Goal: Task Accomplishment & Management: Use online tool/utility

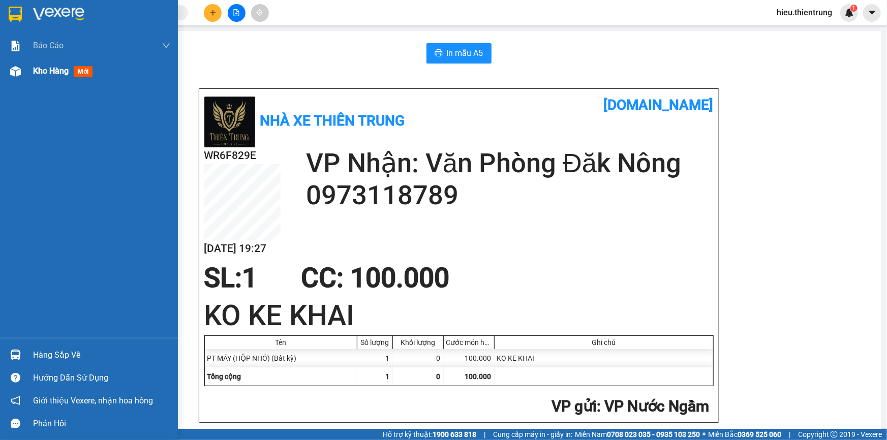
click at [25, 67] on div "Kho hàng mới" at bounding box center [89, 70] width 178 height 25
click at [26, 67] on div "Kho hàng mới" at bounding box center [89, 70] width 178 height 25
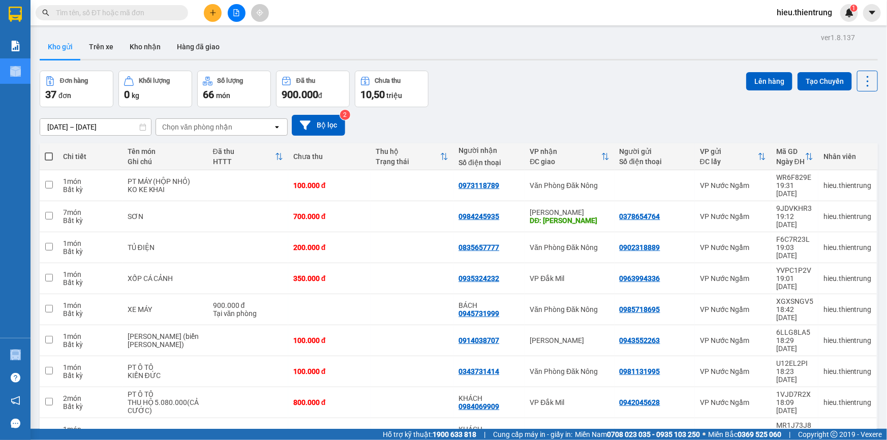
click at [48, 152] on span at bounding box center [49, 156] width 8 height 8
click at [49, 151] on input "checkbox" at bounding box center [49, 151] width 0 height 0
checkbox input "true"
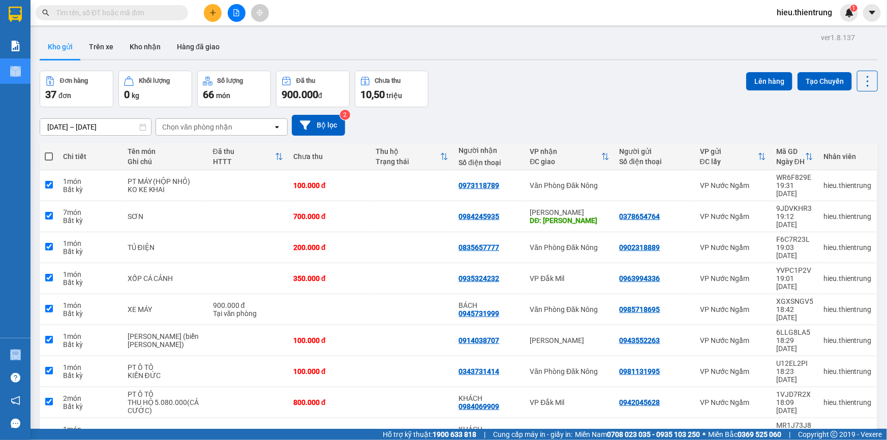
checkbox input "true"
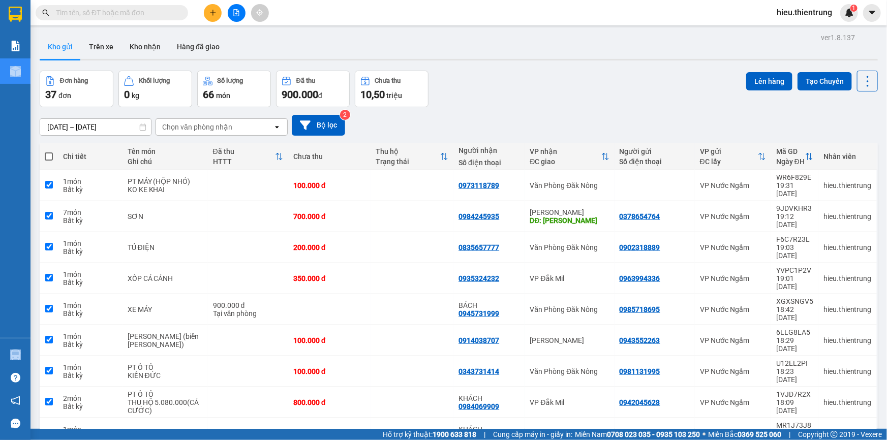
checkbox input "true"
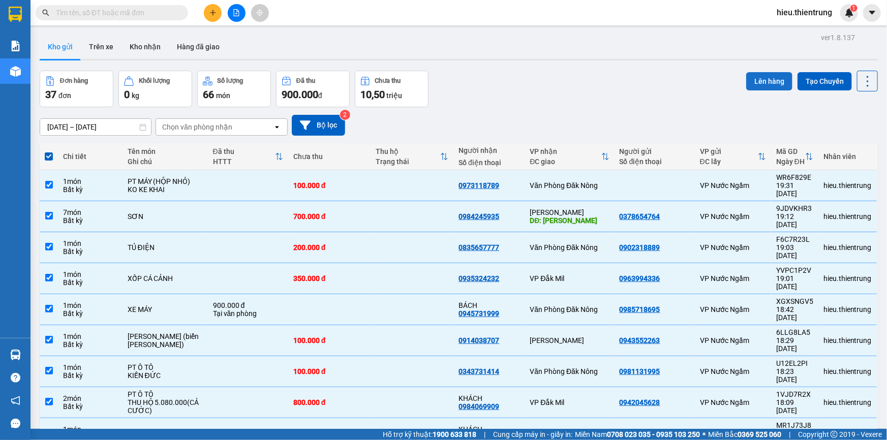
click at [776, 78] on button "Lên hàng" at bounding box center [769, 81] width 46 height 18
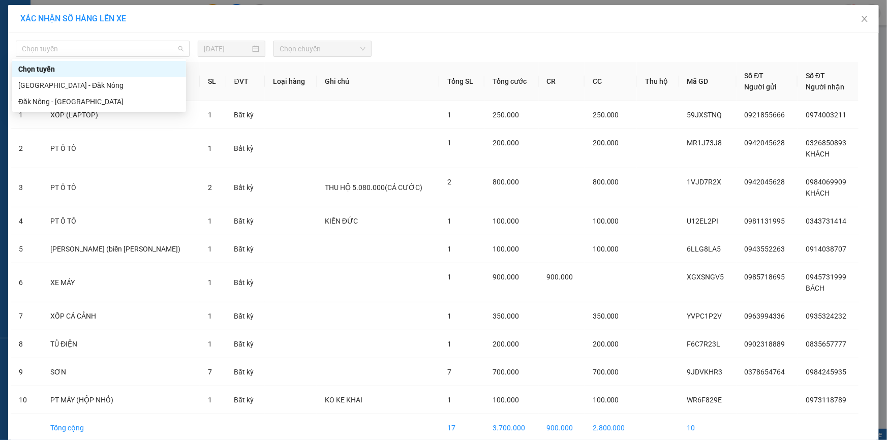
drag, startPoint x: 83, startPoint y: 41, endPoint x: 94, endPoint y: 63, distance: 24.8
click at [84, 42] on span "Chọn tuyến" at bounding box center [103, 48] width 162 height 15
click at [81, 86] on div "[GEOGRAPHIC_DATA] - Đăk Nông" at bounding box center [99, 85] width 162 height 11
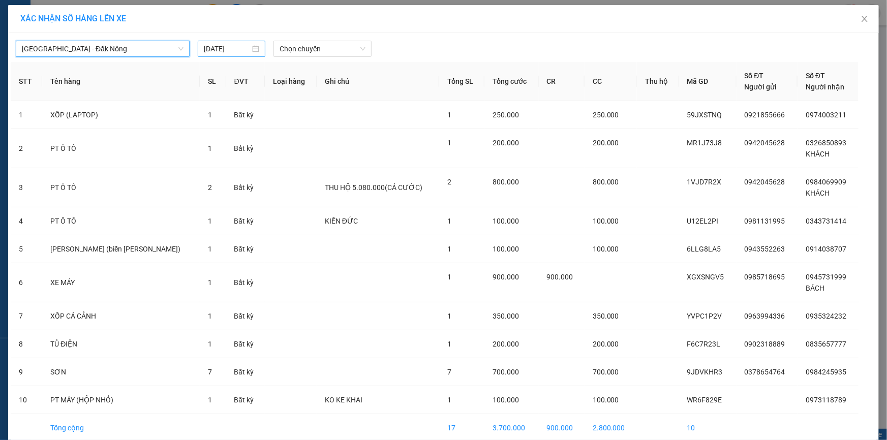
click at [251, 44] on div "[DATE]" at bounding box center [231, 48] width 55 height 11
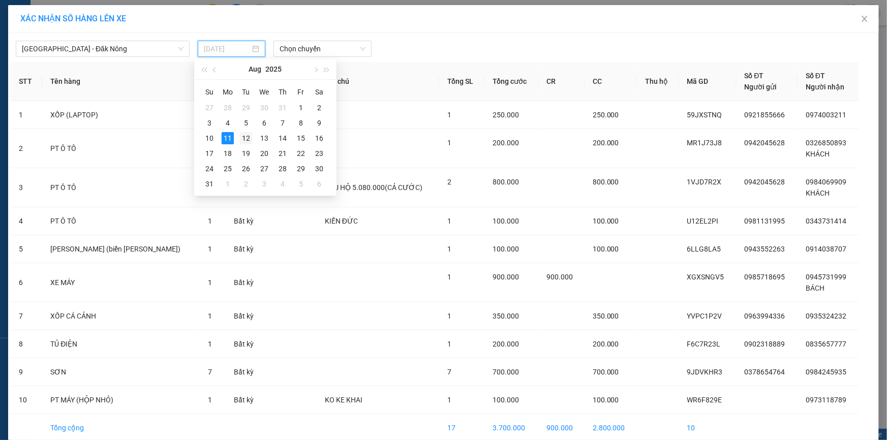
click at [245, 136] on div "12" at bounding box center [246, 138] width 12 height 12
type input "[DATE]"
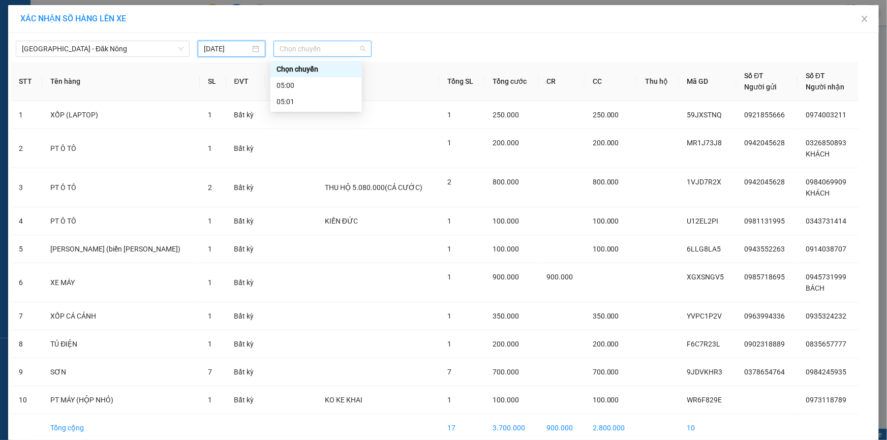
click at [309, 49] on span "Chọn chuyến" at bounding box center [323, 48] width 86 height 15
click at [299, 104] on div "05:01" at bounding box center [315, 101] width 79 height 11
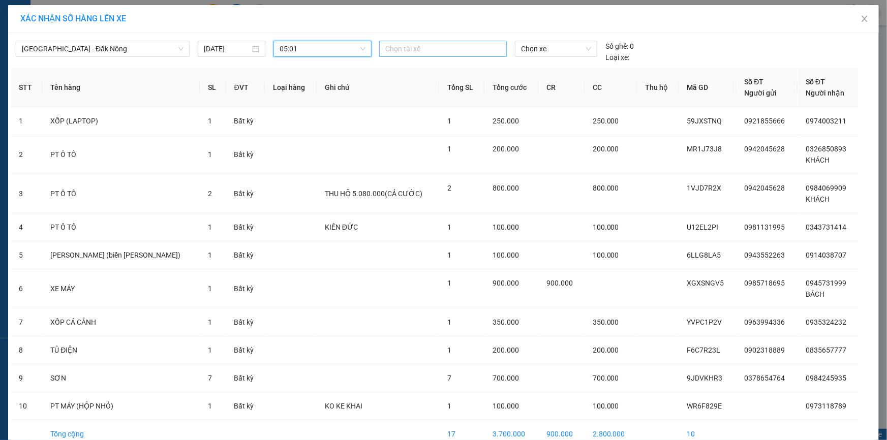
click at [432, 46] on div at bounding box center [443, 49] width 122 height 12
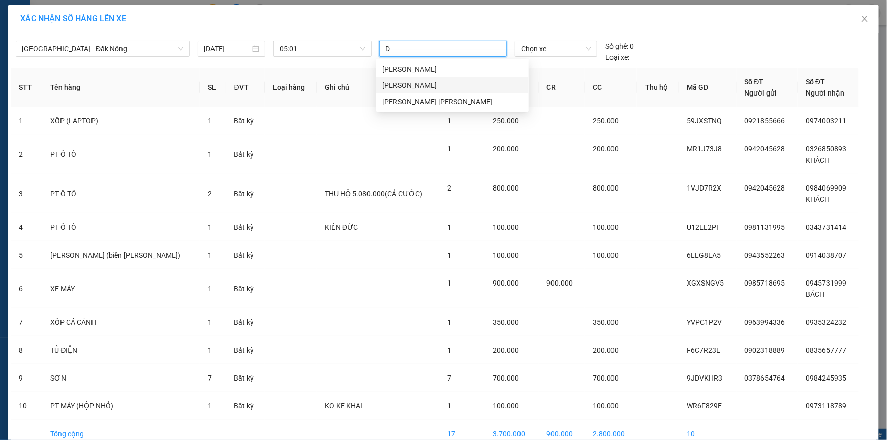
type input "DU"
click at [431, 70] on div "[PERSON_NAME]" at bounding box center [452, 69] width 140 height 11
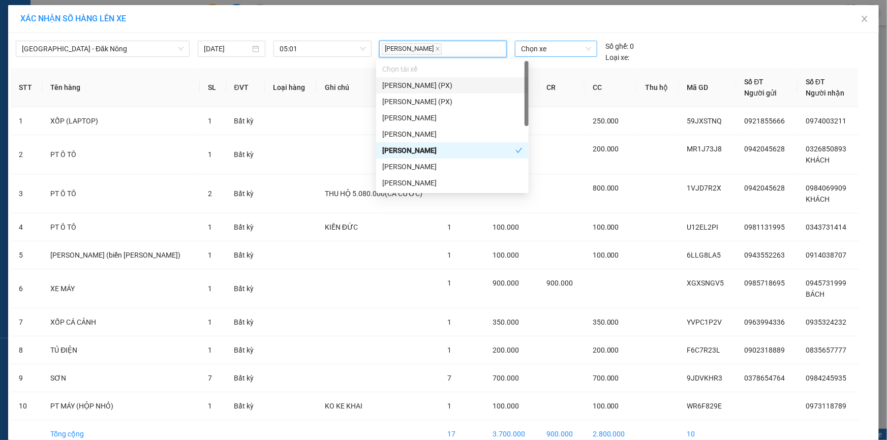
click at [531, 51] on span "Chọn xe" at bounding box center [556, 48] width 70 height 15
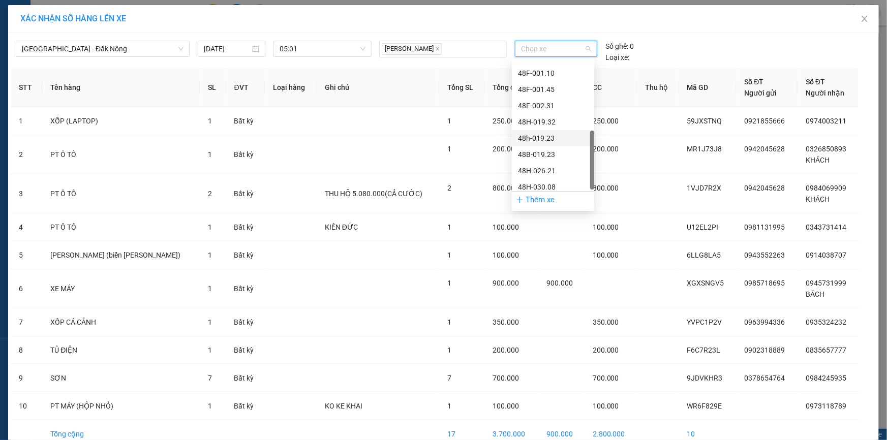
scroll to position [227, 0]
click at [560, 133] on div "48h-019.23" at bounding box center [553, 134] width 70 height 11
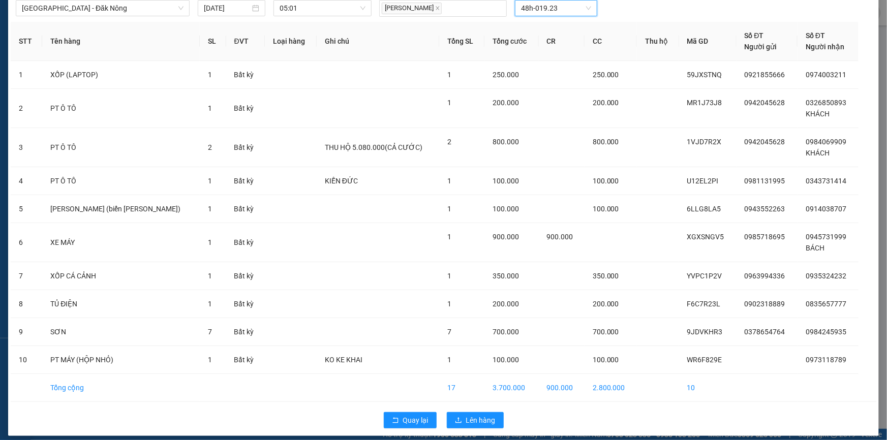
scroll to position [47, 0]
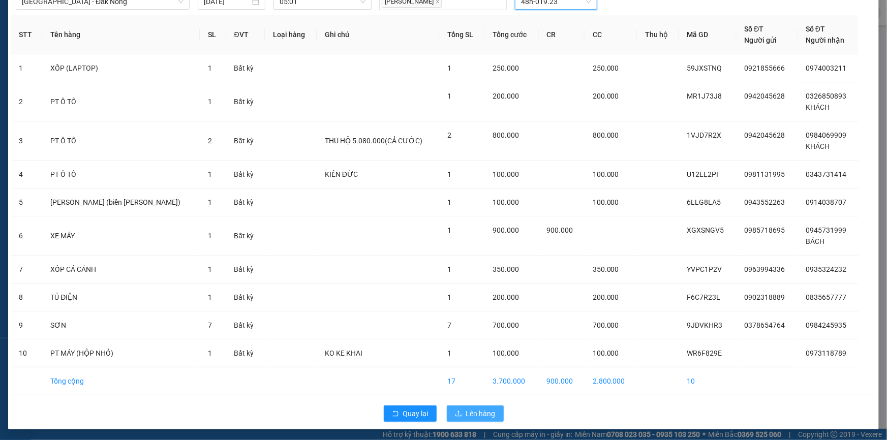
click at [476, 409] on span "Lên hàng" at bounding box center [480, 413] width 29 height 11
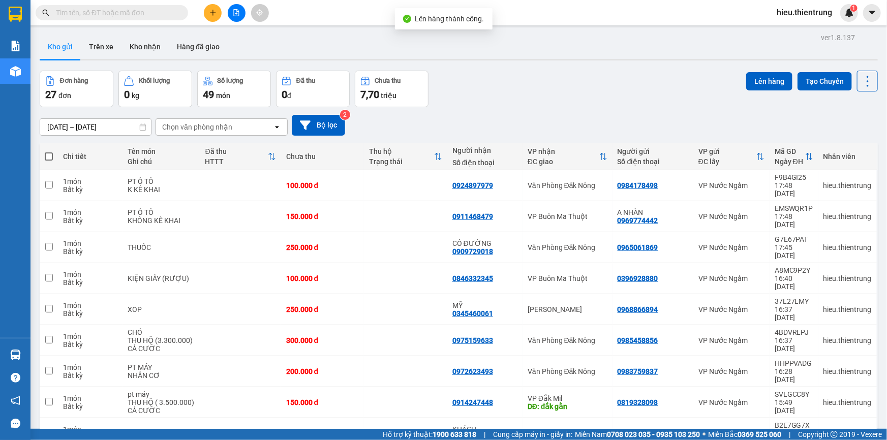
click at [47, 157] on span at bounding box center [49, 156] width 8 height 8
click at [49, 151] on input "checkbox" at bounding box center [49, 151] width 0 height 0
checkbox input "true"
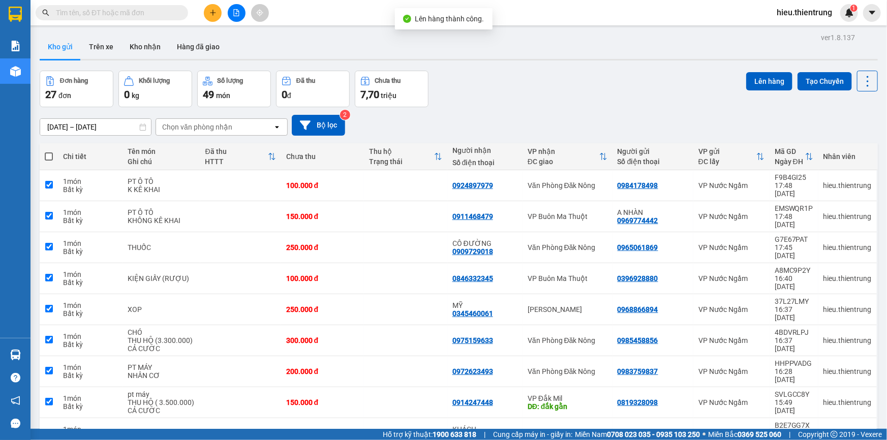
checkbox input "true"
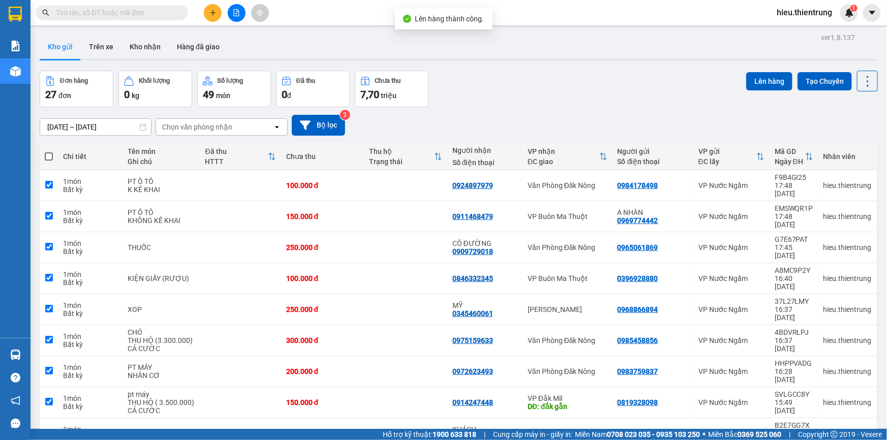
checkbox input "true"
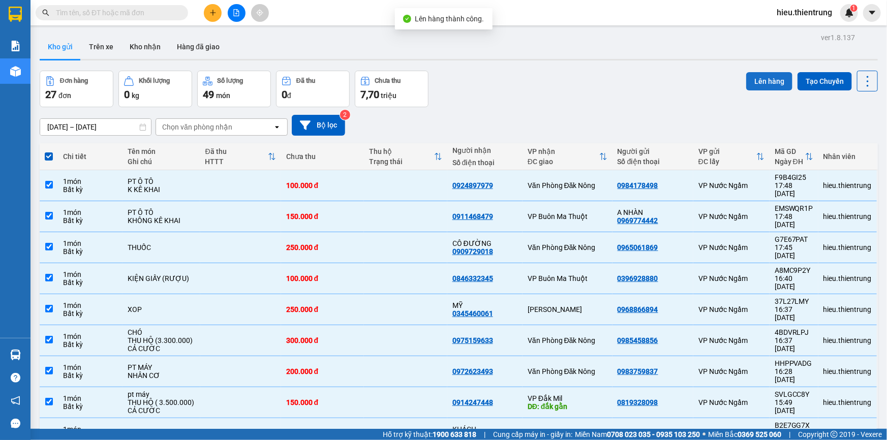
click at [773, 77] on button "Lên hàng" at bounding box center [769, 81] width 46 height 18
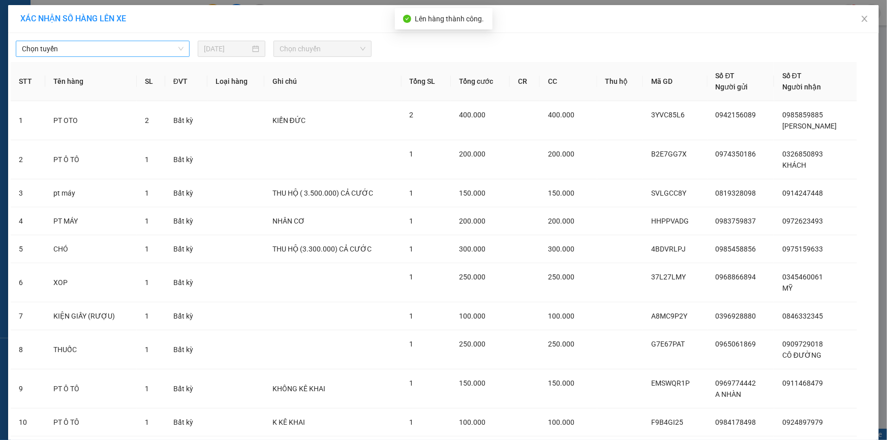
click at [66, 42] on span "Chọn tuyến" at bounding box center [103, 48] width 162 height 15
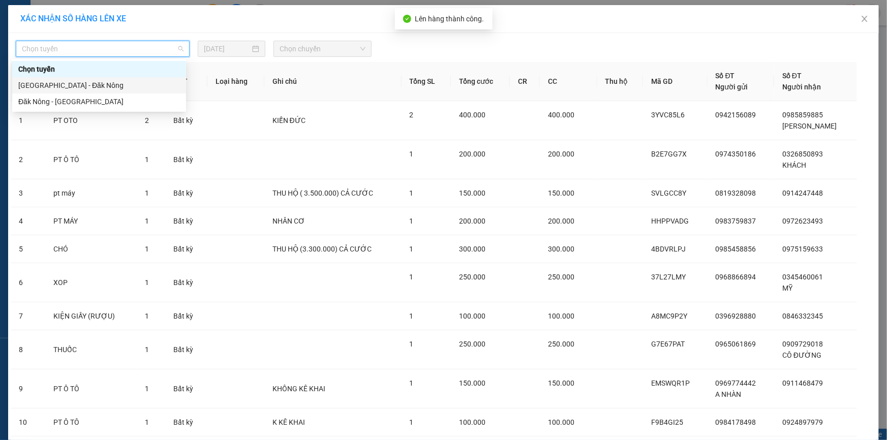
click at [57, 86] on div "[GEOGRAPHIC_DATA] - Đăk Nông" at bounding box center [99, 85] width 162 height 11
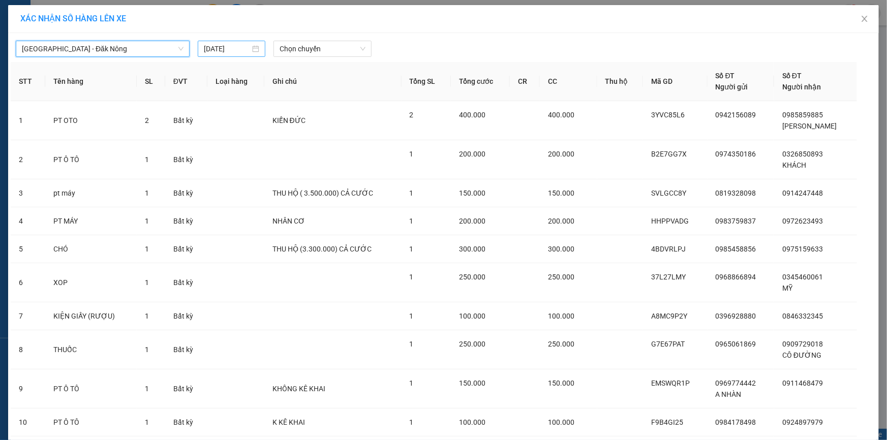
click at [254, 49] on div "[DATE]" at bounding box center [231, 48] width 55 height 11
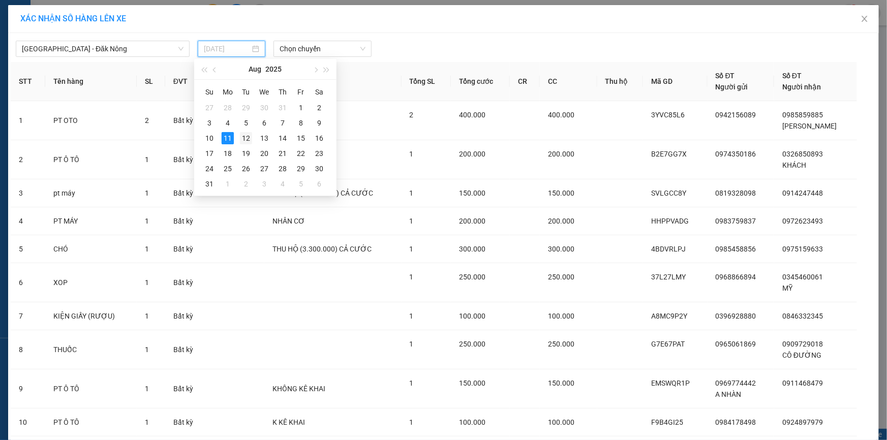
click at [243, 136] on div "12" at bounding box center [246, 138] width 12 height 12
type input "[DATE]"
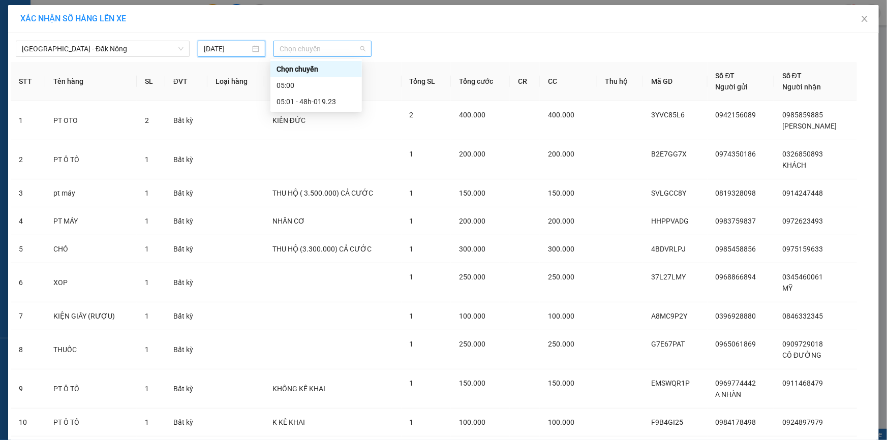
click at [299, 52] on span "Chọn chuyến" at bounding box center [323, 48] width 86 height 15
click at [319, 104] on div "05:01 - 48h-019.23" at bounding box center [315, 101] width 79 height 11
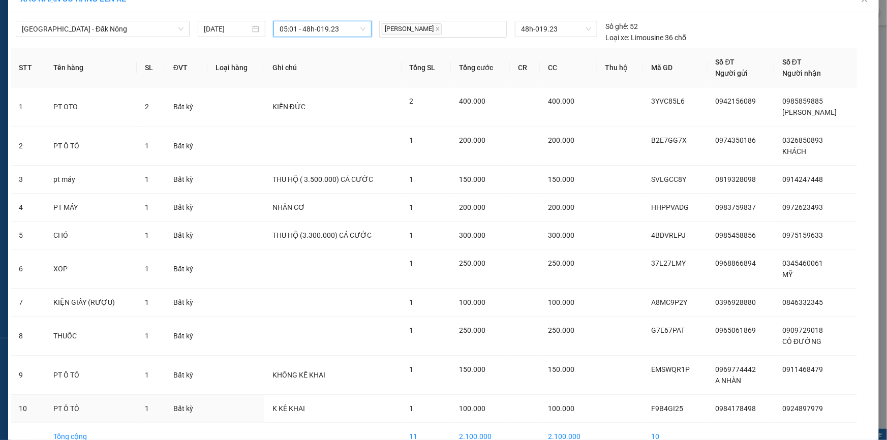
scroll to position [76, 0]
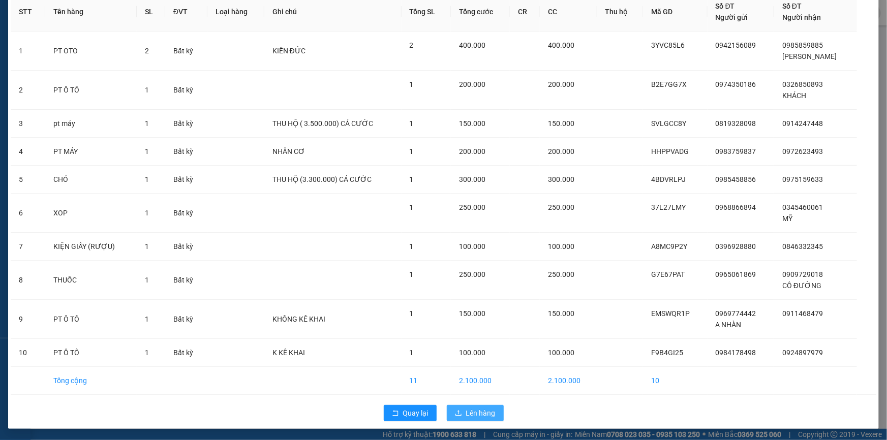
click at [470, 415] on span "Lên hàng" at bounding box center [480, 413] width 29 height 11
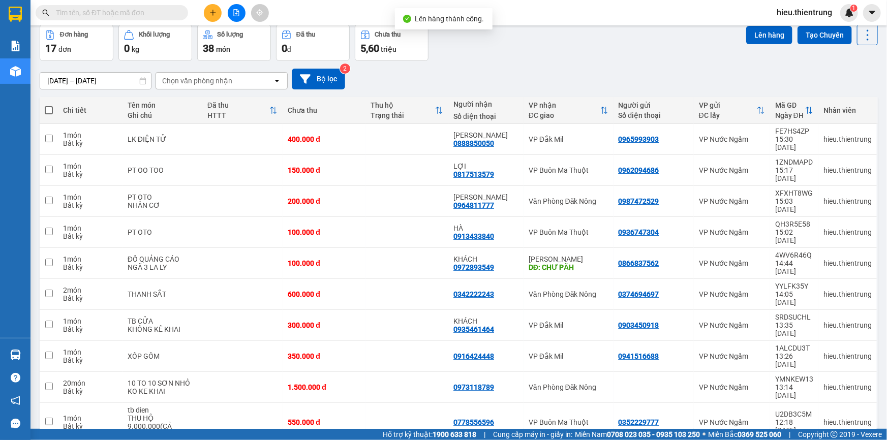
click at [47, 108] on span at bounding box center [49, 110] width 8 height 8
click at [49, 105] on input "checkbox" at bounding box center [49, 105] width 0 height 0
checkbox input "true"
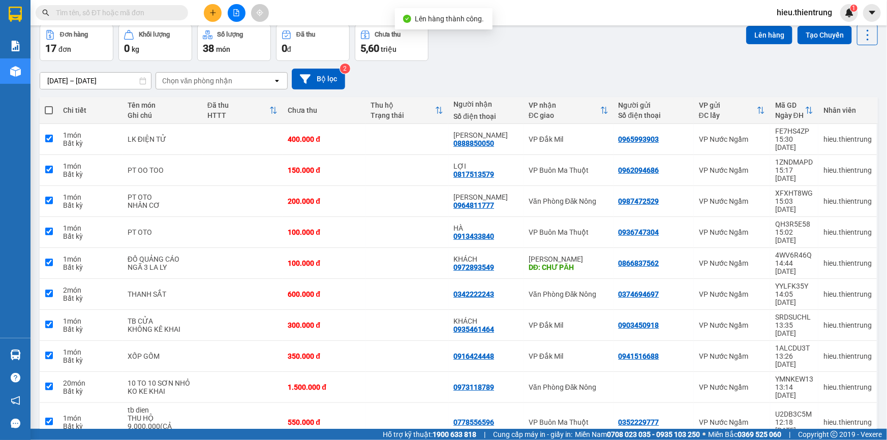
checkbox input "true"
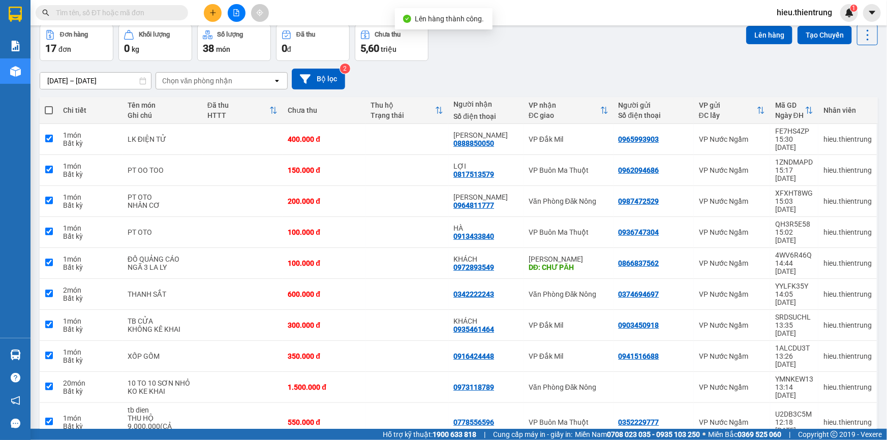
checkbox input "true"
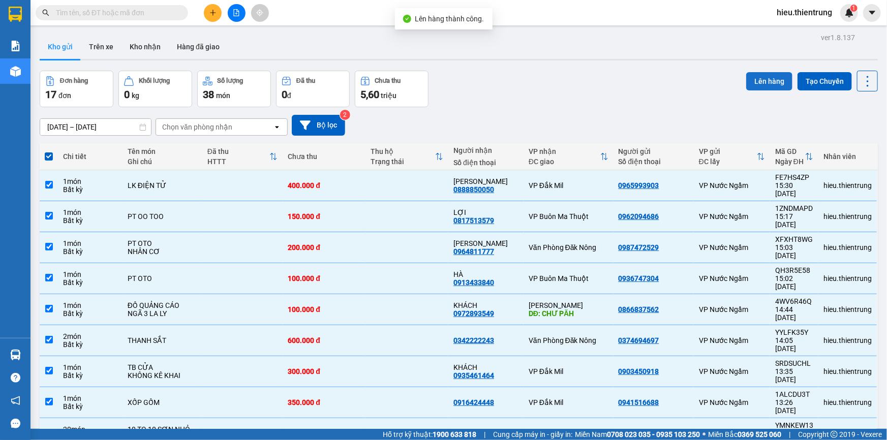
click at [761, 80] on button "Lên hàng" at bounding box center [769, 81] width 46 height 18
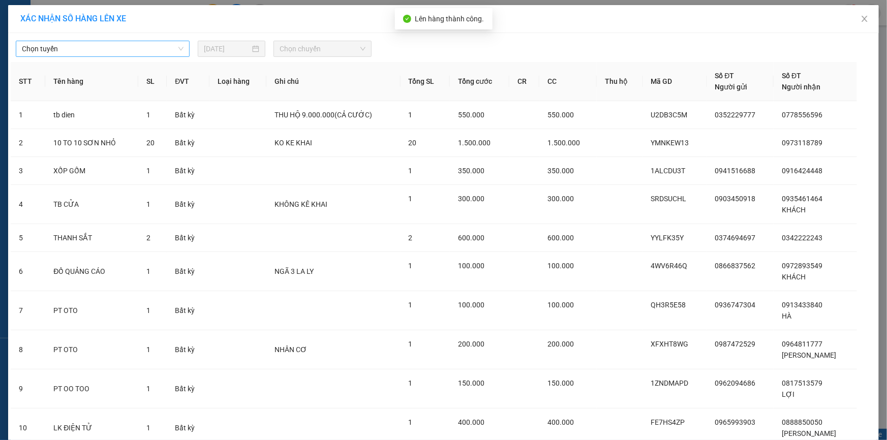
click at [137, 45] on span "Chọn tuyến" at bounding box center [103, 48] width 162 height 15
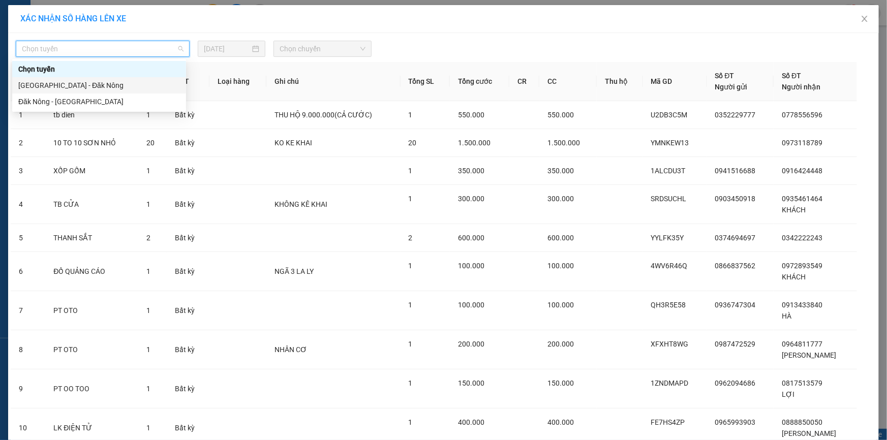
click at [79, 85] on div "[GEOGRAPHIC_DATA] - Đăk Nông" at bounding box center [99, 85] width 162 height 11
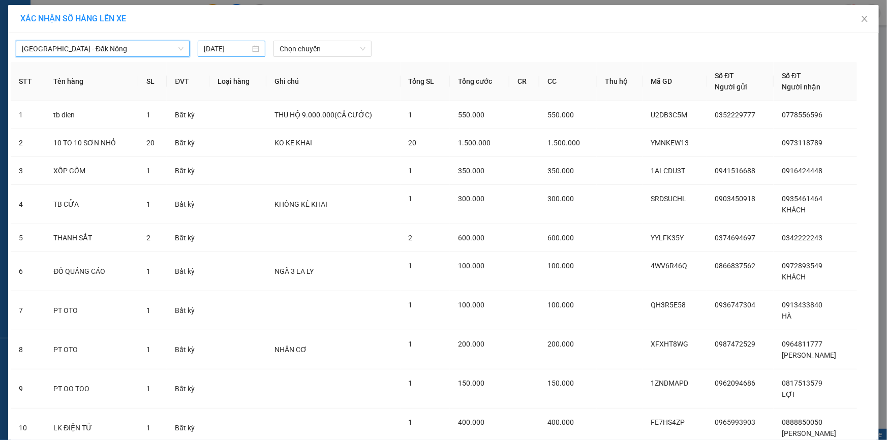
click at [254, 41] on div "[DATE]" at bounding box center [232, 49] width 68 height 16
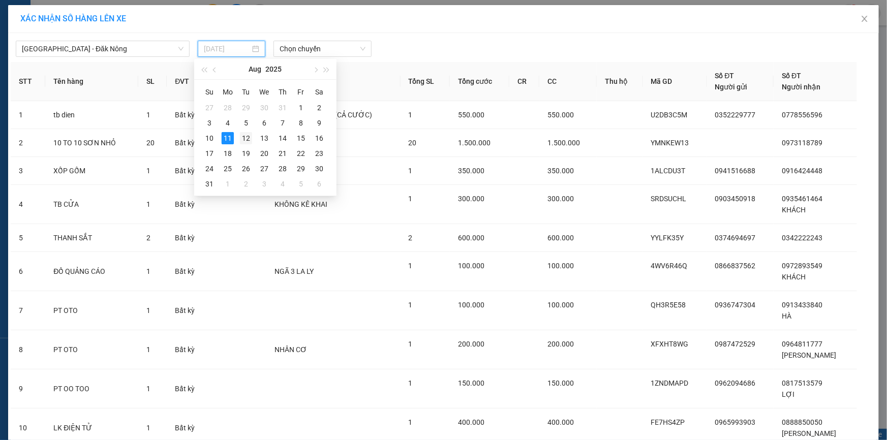
click at [244, 136] on div "12" at bounding box center [246, 138] width 12 height 12
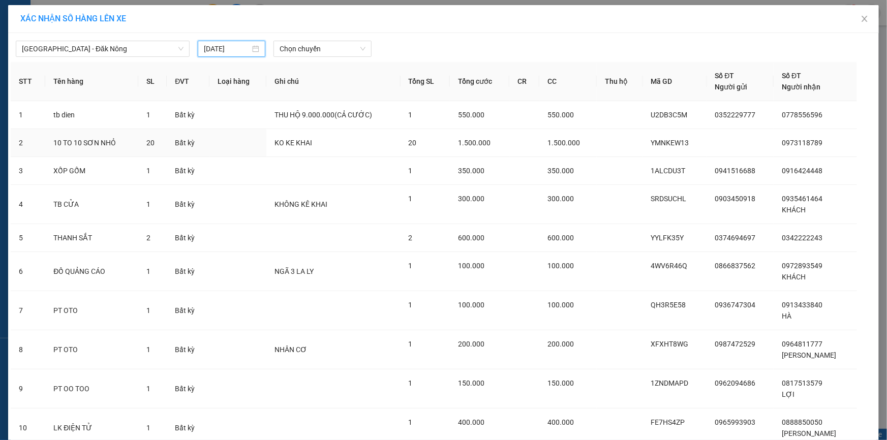
type input "[DATE]"
click at [331, 43] on span "Chọn chuyến" at bounding box center [323, 48] width 86 height 15
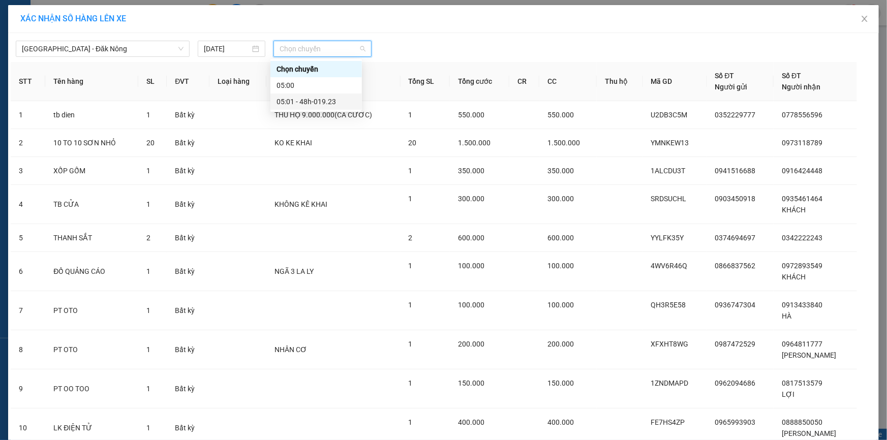
click at [330, 96] on div "05:01 - 48h-019.23" at bounding box center [315, 101] width 79 height 11
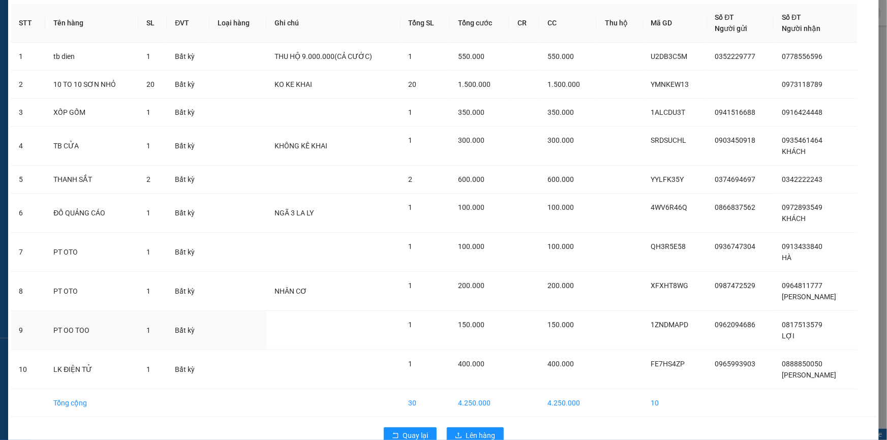
scroll to position [86, 0]
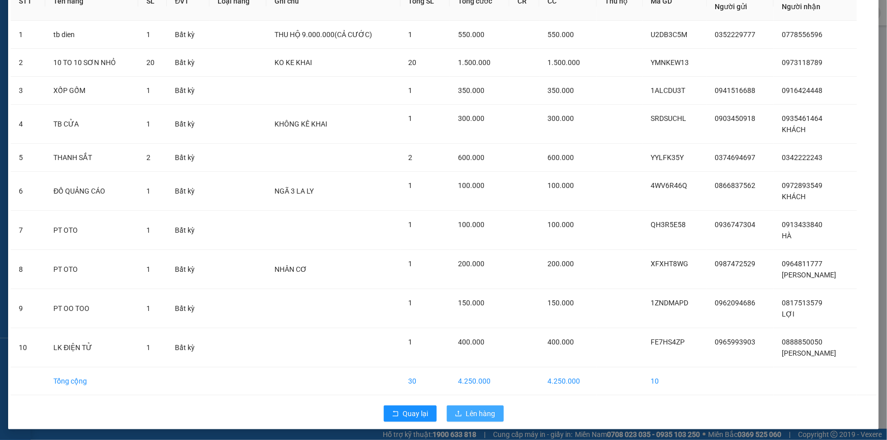
click at [485, 414] on span "Lên hàng" at bounding box center [480, 413] width 29 height 11
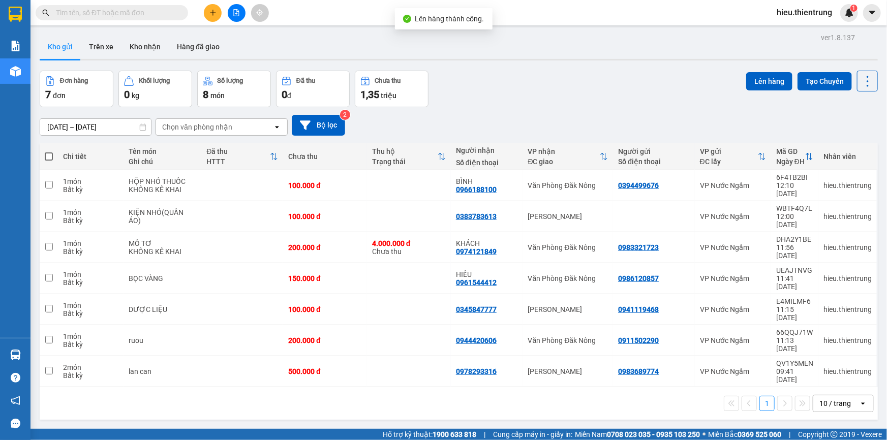
click at [48, 155] on span at bounding box center [49, 156] width 8 height 8
click at [49, 151] on input "checkbox" at bounding box center [49, 151] width 0 height 0
checkbox input "true"
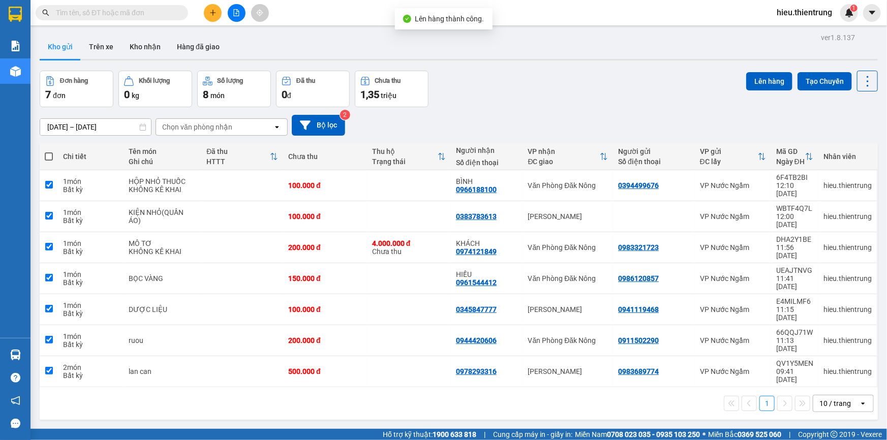
checkbox input "true"
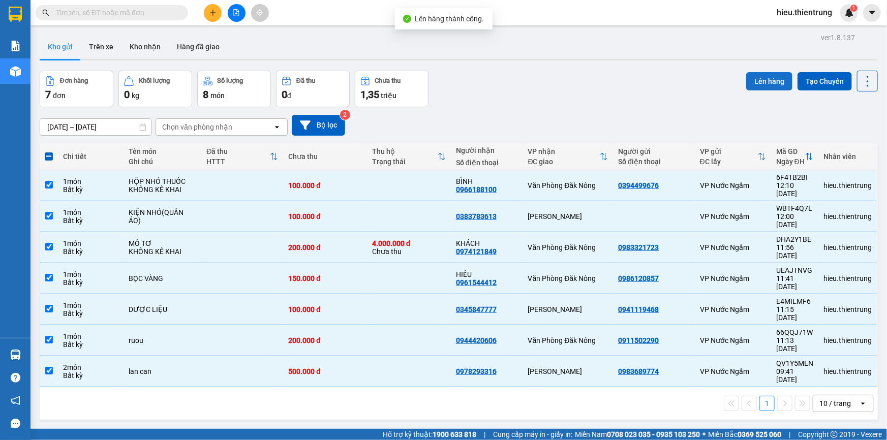
click at [754, 83] on button "Lên hàng" at bounding box center [769, 81] width 46 height 18
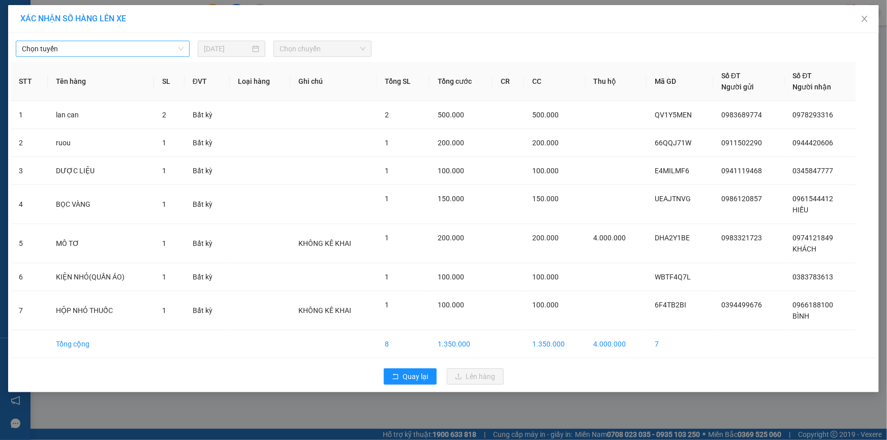
click at [92, 46] on span "Chọn tuyến" at bounding box center [103, 48] width 162 height 15
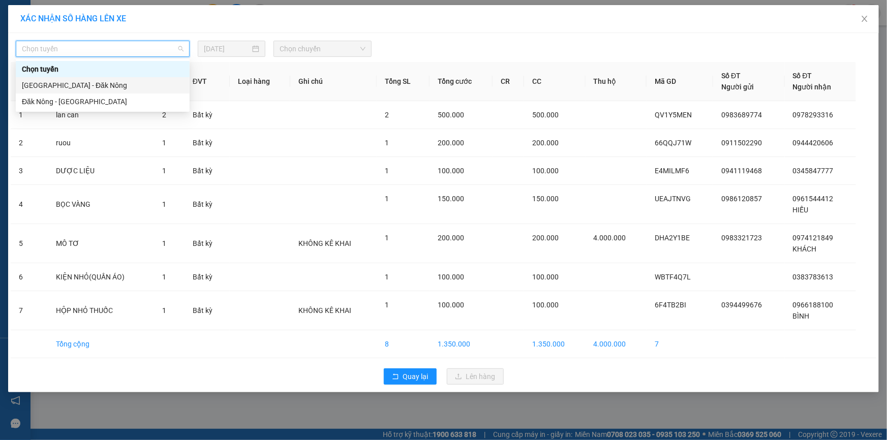
click at [64, 90] on div "[GEOGRAPHIC_DATA] - Đăk Nông" at bounding box center [103, 85] width 162 height 11
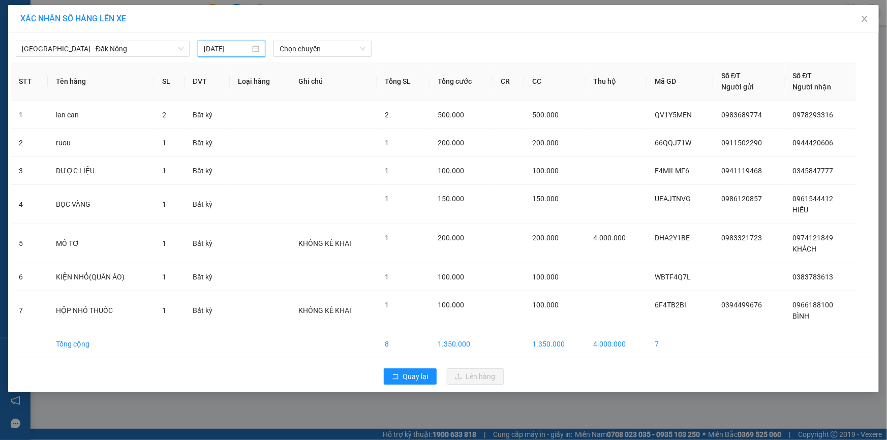
click at [242, 46] on input "[DATE]" at bounding box center [227, 48] width 46 height 11
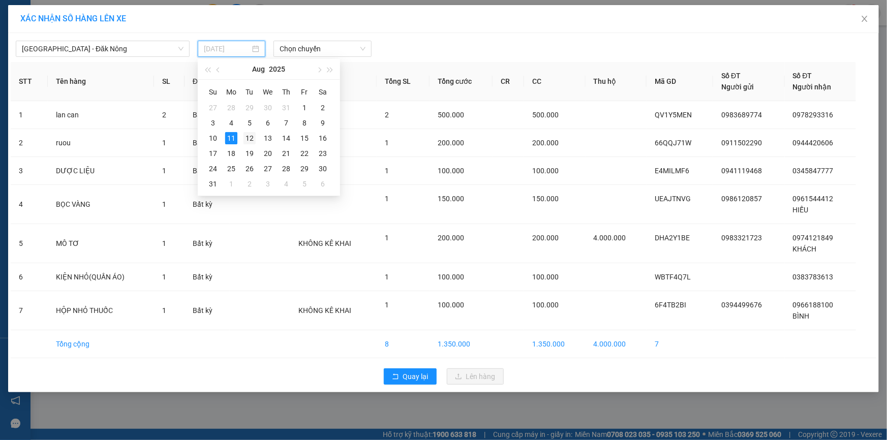
click at [245, 140] on div "12" at bounding box center [249, 138] width 12 height 12
type input "[DATE]"
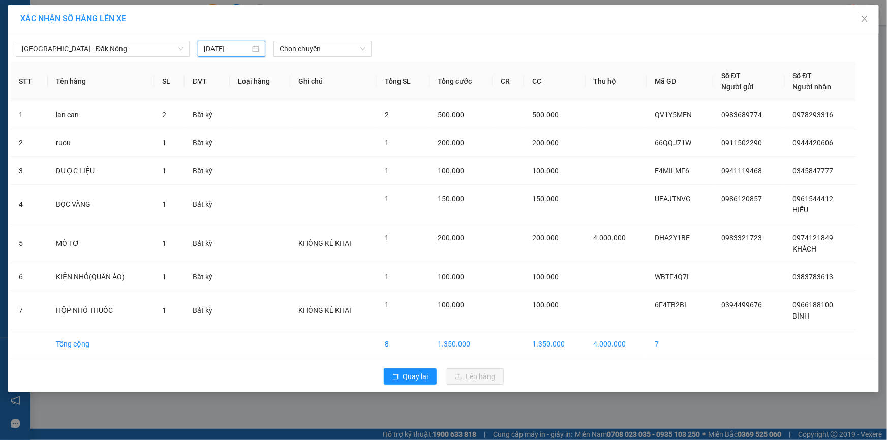
click at [311, 38] on div "[GEOGRAPHIC_DATA] - Đăk Nông [DATE] [PERSON_NAME]" at bounding box center [444, 46] width 866 height 21
click at [310, 47] on span "Chọn chuyến" at bounding box center [323, 48] width 86 height 15
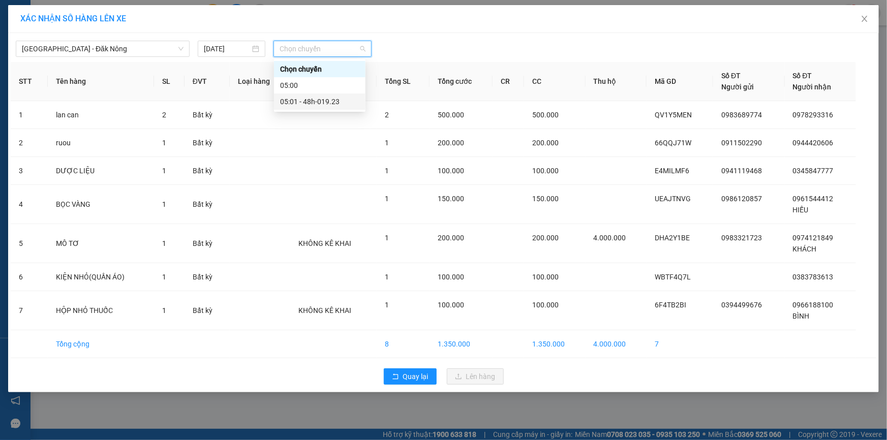
click at [333, 101] on div "05:01 - 48h-019.23" at bounding box center [319, 101] width 79 height 11
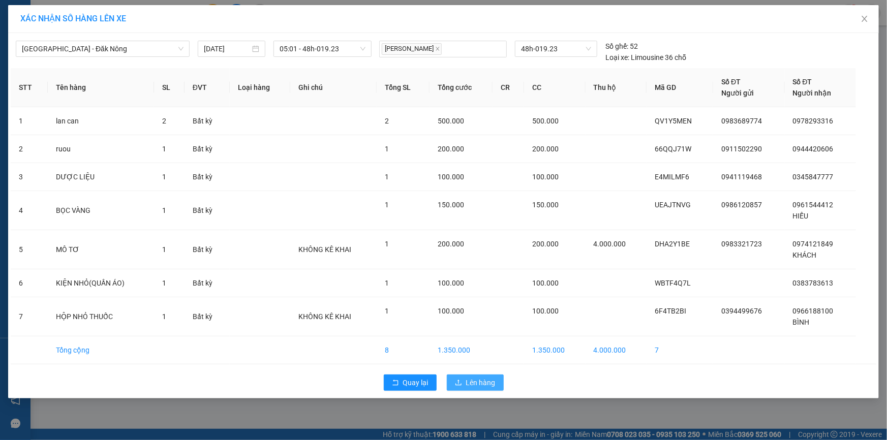
click at [488, 377] on span "Lên hàng" at bounding box center [480, 382] width 29 height 11
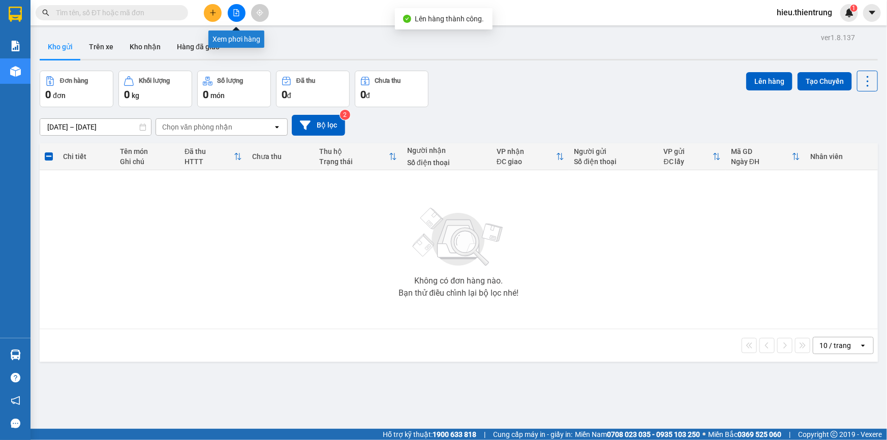
click at [234, 15] on icon "file-add" at bounding box center [237, 12] width 6 height 7
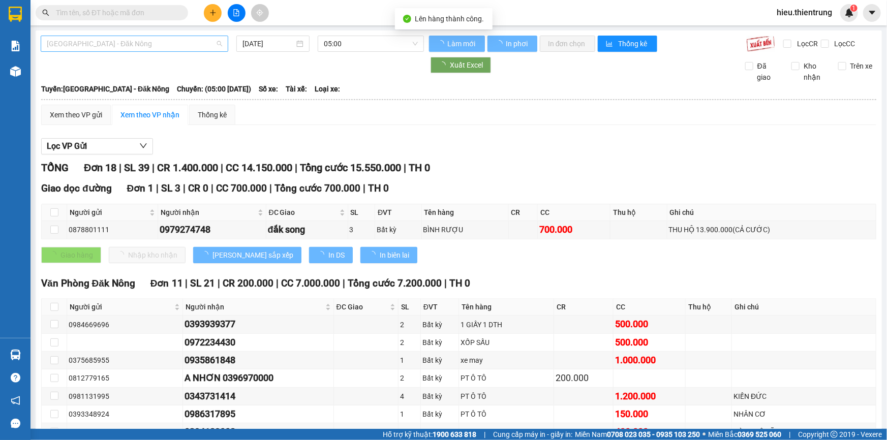
click at [122, 46] on span "[GEOGRAPHIC_DATA] - Đăk Nông" at bounding box center [134, 43] width 175 height 15
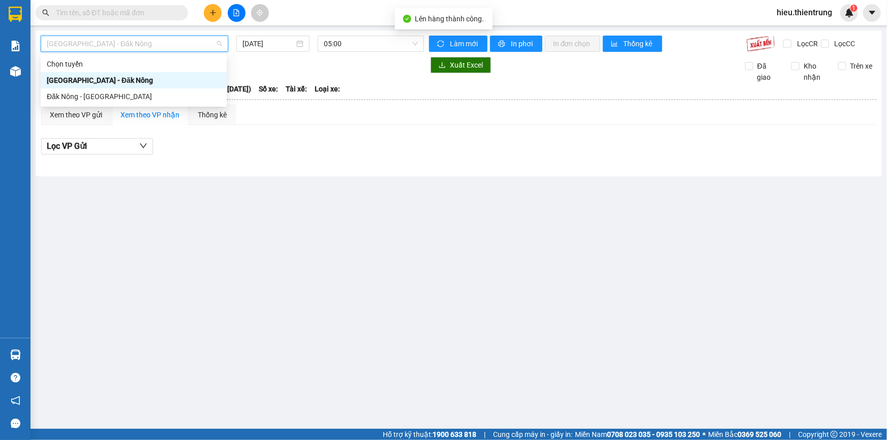
click at [77, 83] on div "[GEOGRAPHIC_DATA] - Đăk Nông" at bounding box center [134, 80] width 174 height 11
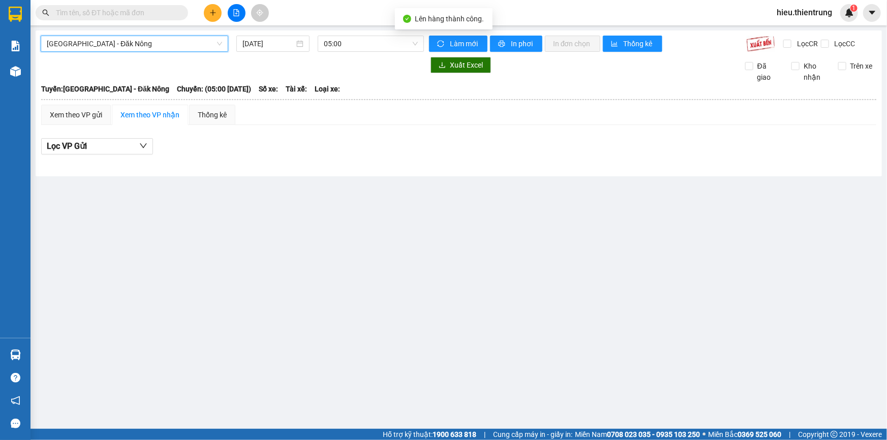
click at [288, 34] on div "[GEOGRAPHIC_DATA] - [GEOGRAPHIC_DATA] - [GEOGRAPHIC_DATA] Nông [DATE] 05:00 [PE…" at bounding box center [459, 103] width 846 height 146
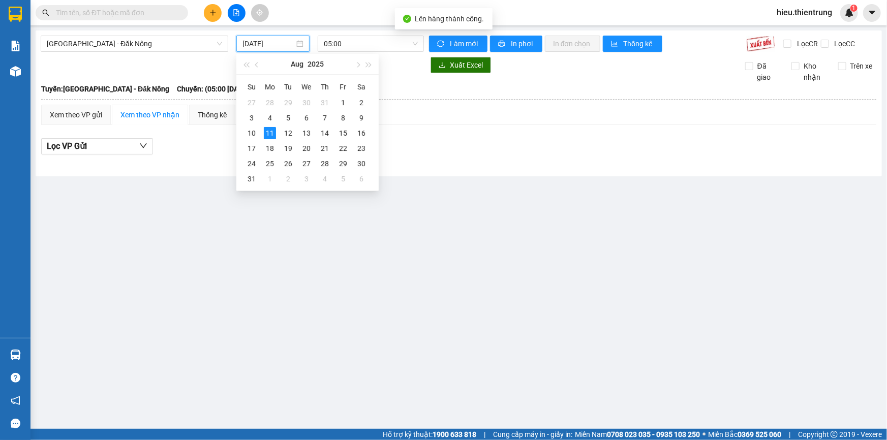
click at [289, 39] on input "[DATE]" at bounding box center [268, 43] width 52 height 11
click at [283, 133] on div "12" at bounding box center [288, 133] width 12 height 12
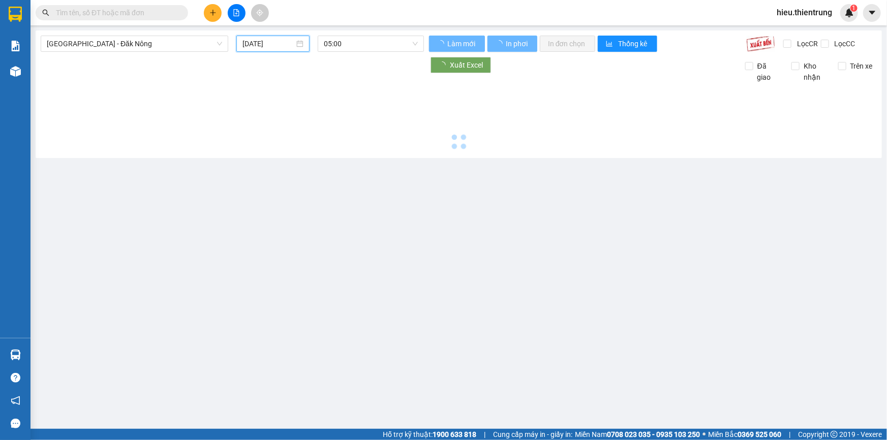
type input "[DATE]"
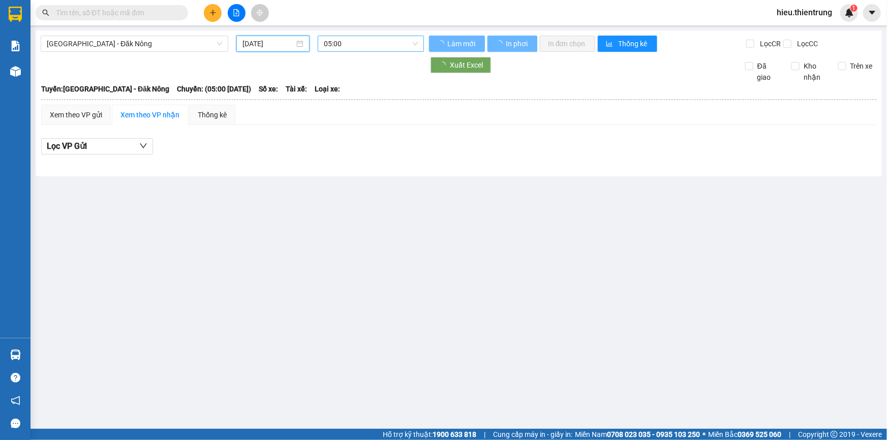
click at [349, 40] on span "05:00" at bounding box center [371, 43] width 94 height 15
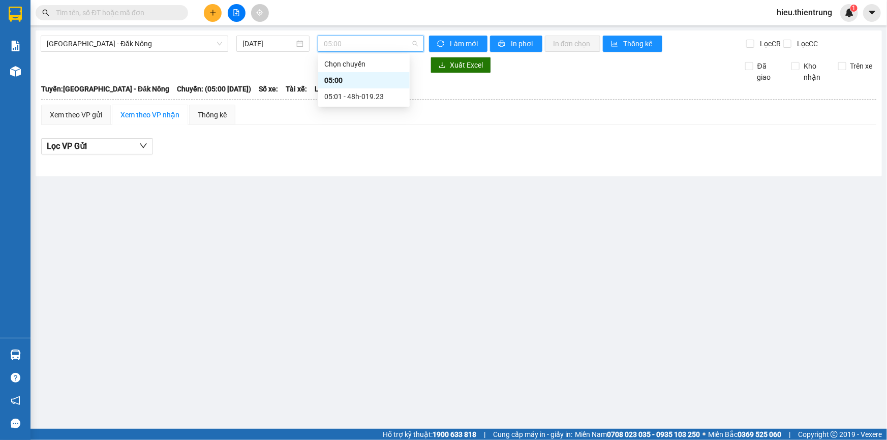
click at [356, 91] on div "05:01 - 48h-019.23" at bounding box center [363, 96] width 79 height 11
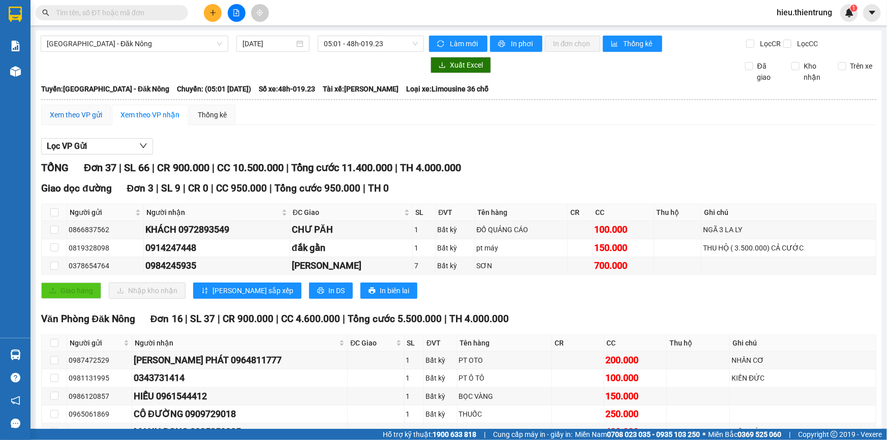
click at [100, 111] on div "Xem theo VP gửi" at bounding box center [76, 114] width 52 height 11
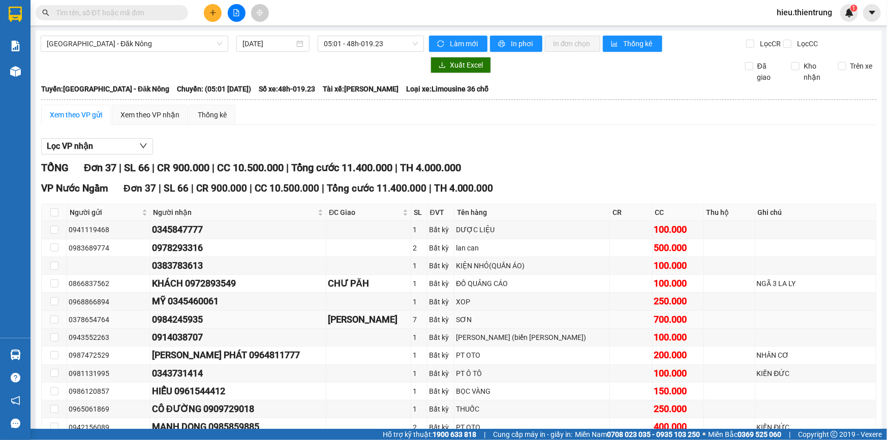
click at [359, 324] on div "[PERSON_NAME]" at bounding box center [368, 320] width 81 height 14
click at [58, 320] on td at bounding box center [54, 320] width 25 height 18
click at [54, 320] on input "checkbox" at bounding box center [54, 320] width 8 height 8
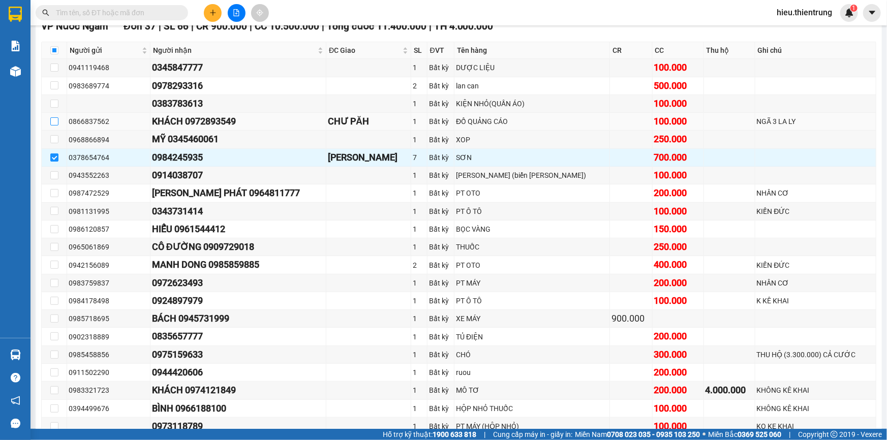
scroll to position [136, 0]
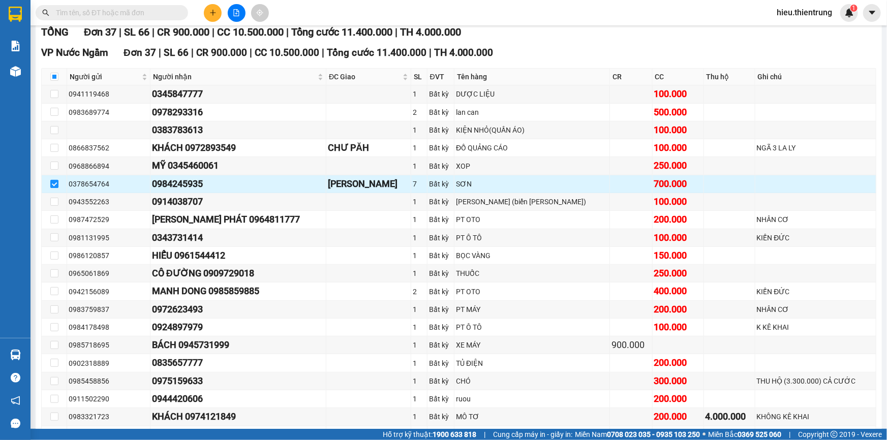
click at [54, 184] on input "checkbox" at bounding box center [54, 184] width 8 height 8
checkbox input "false"
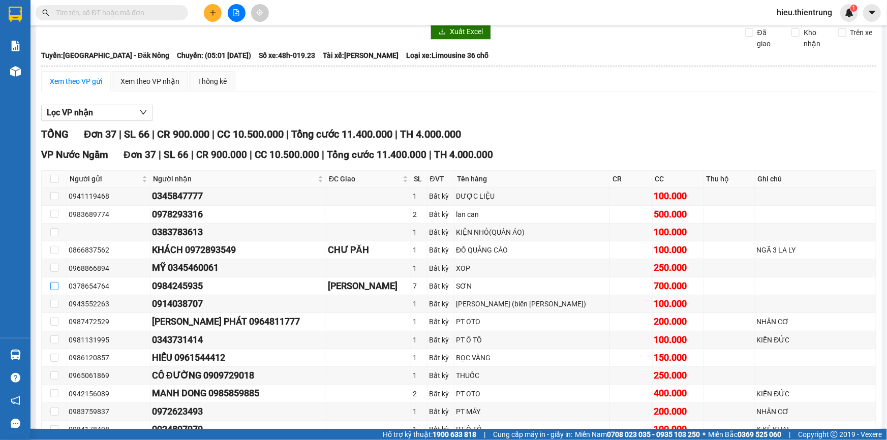
scroll to position [0, 0]
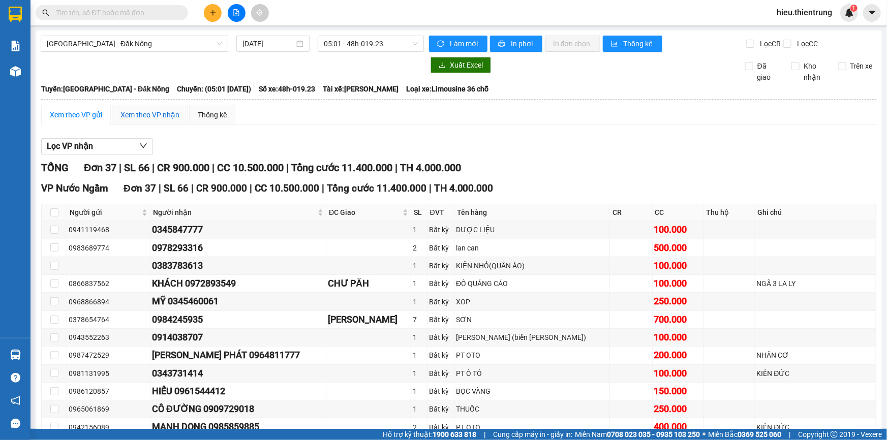
click at [141, 114] on div "Xem theo VP nhận" at bounding box center [149, 114] width 59 height 11
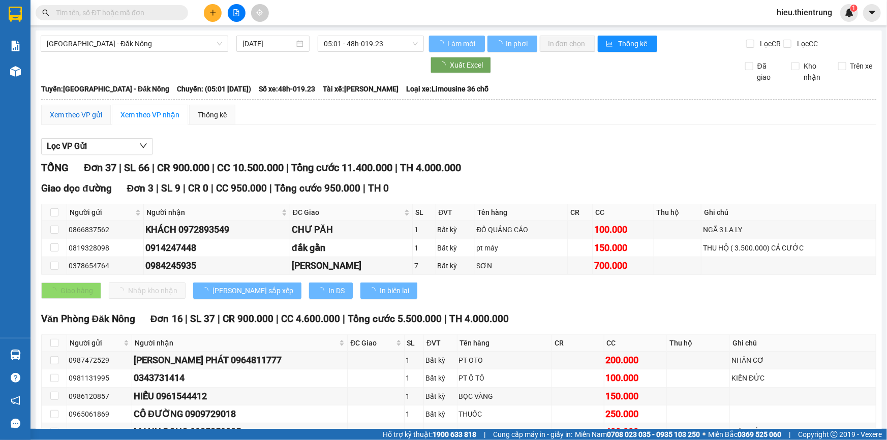
click at [84, 112] on div "Xem theo VP gửi" at bounding box center [76, 114] width 52 height 11
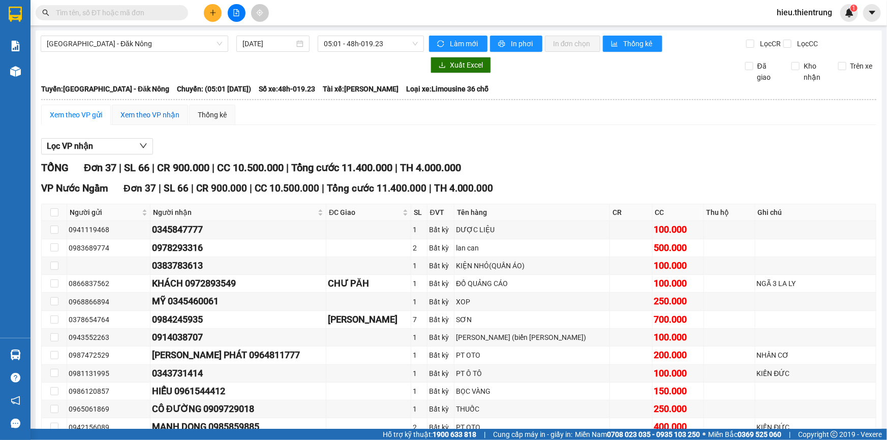
click at [153, 115] on div "Xem theo VP nhận" at bounding box center [149, 114] width 59 height 11
